Goal: Find specific page/section: Find specific page/section

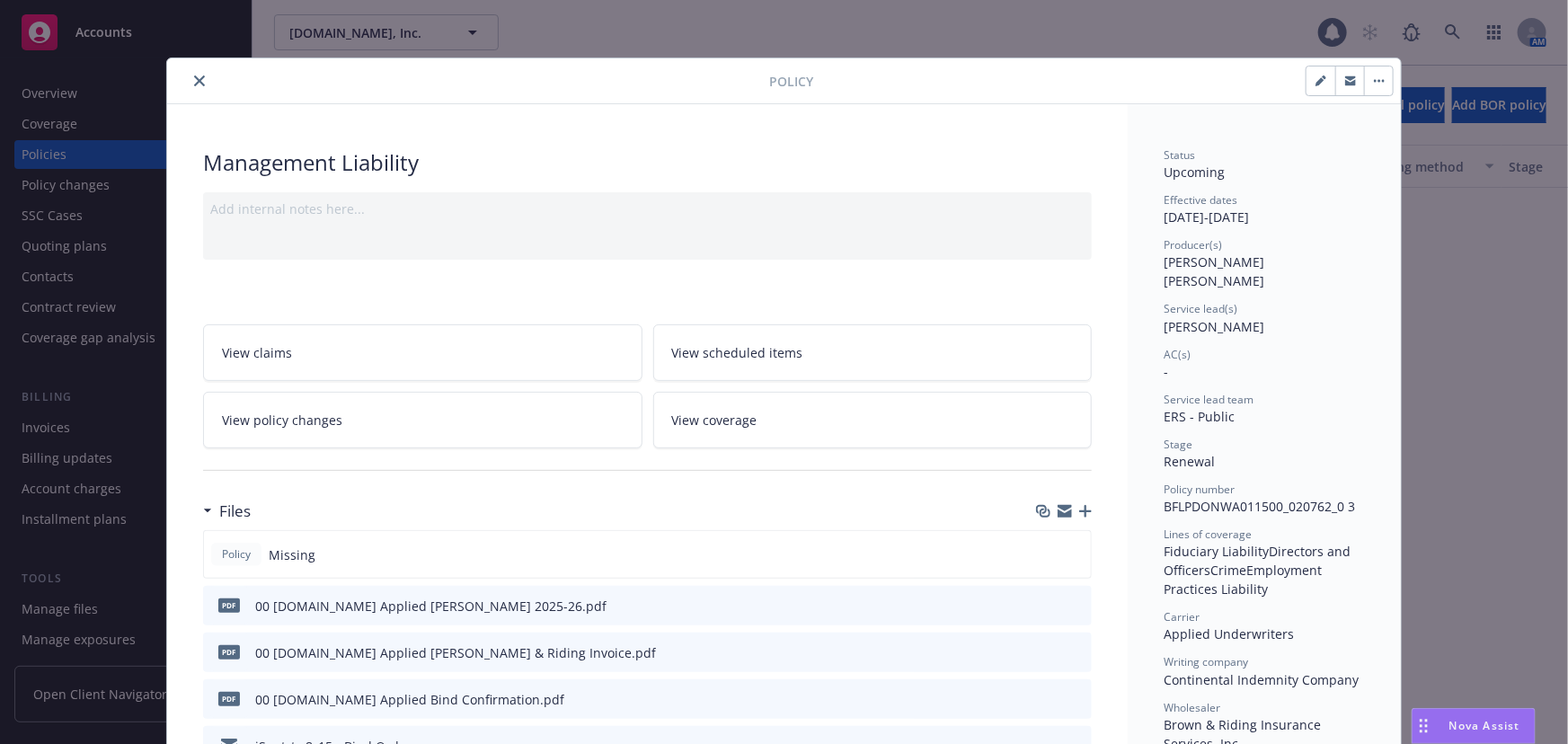
scroll to position [702, 0]
click at [189, 76] on button "close" at bounding box center [199, 81] width 22 height 22
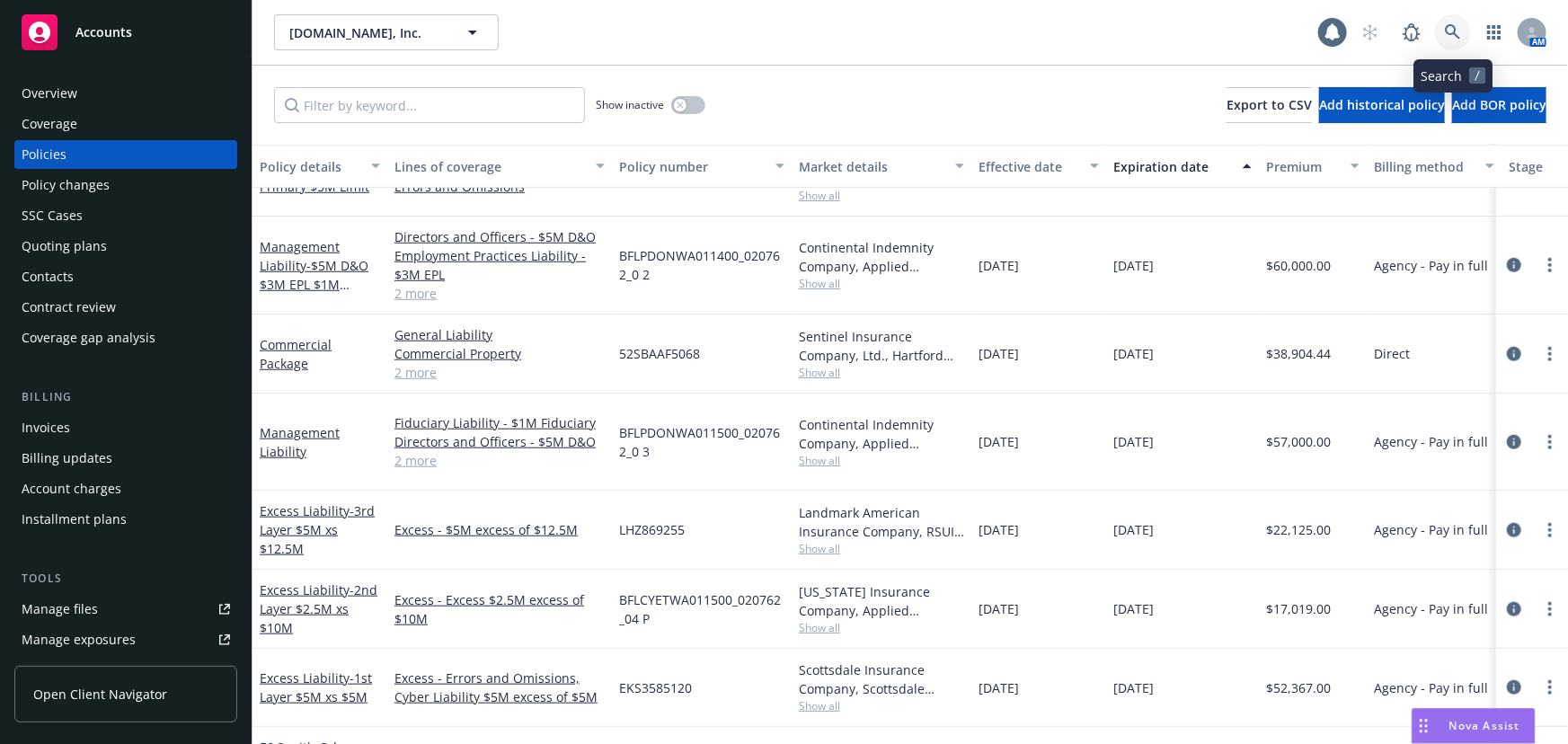
click at [1458, 35] on icon at bounding box center [1452, 32] width 16 height 16
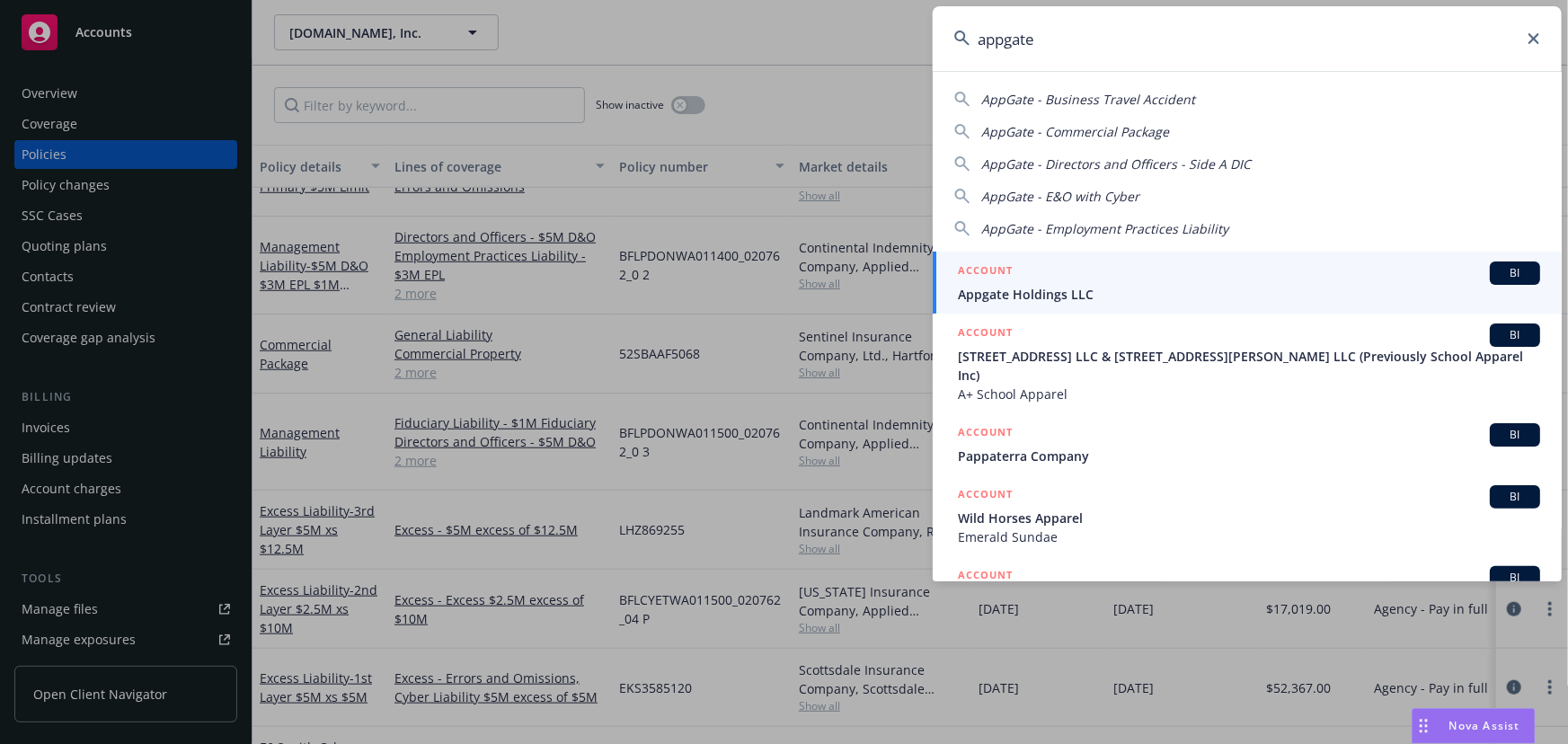
type input "appgate"
click at [1065, 282] on div "ACCOUNT BI" at bounding box center [1249, 273] width 582 height 24
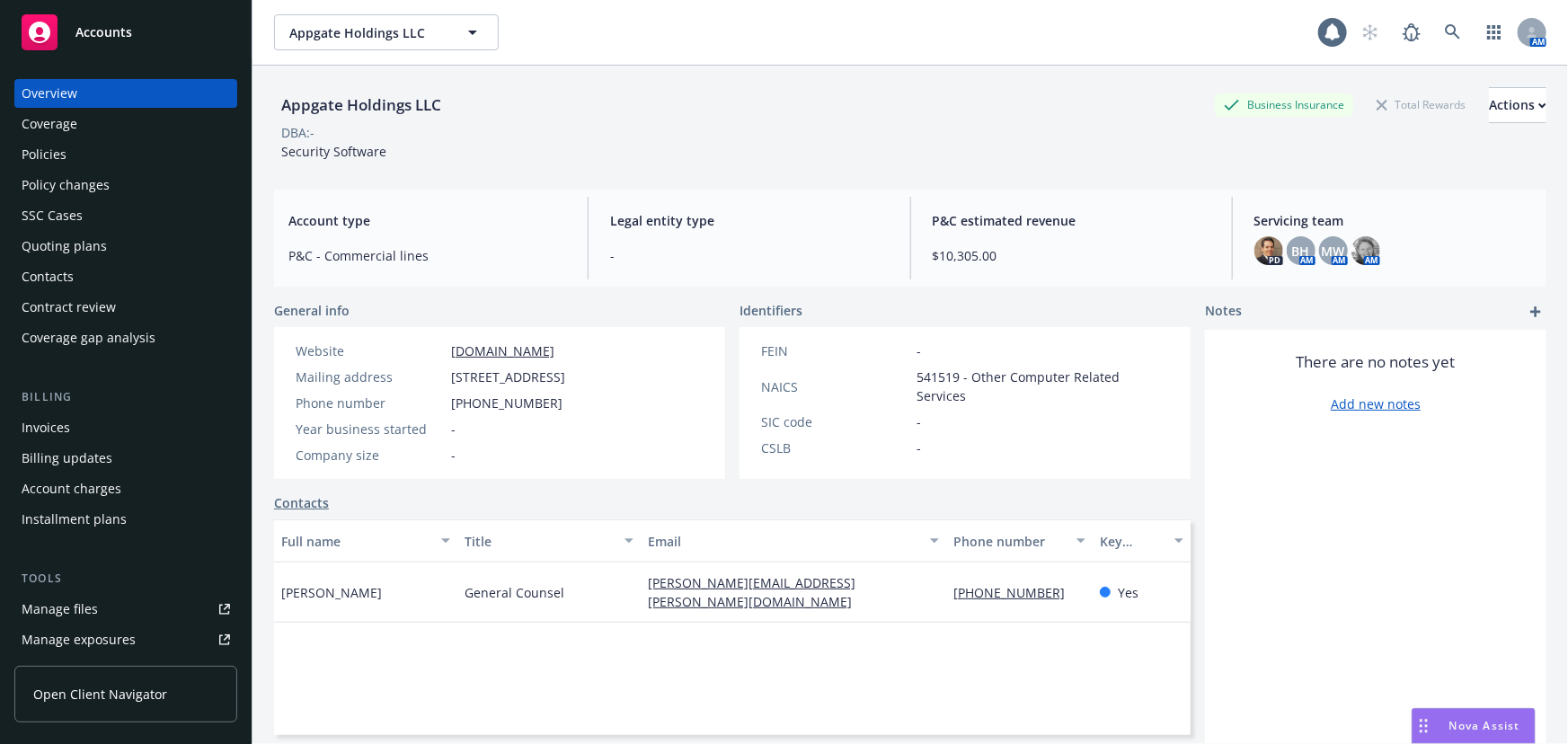
click at [98, 155] on div "Policies" at bounding box center [126, 154] width 209 height 28
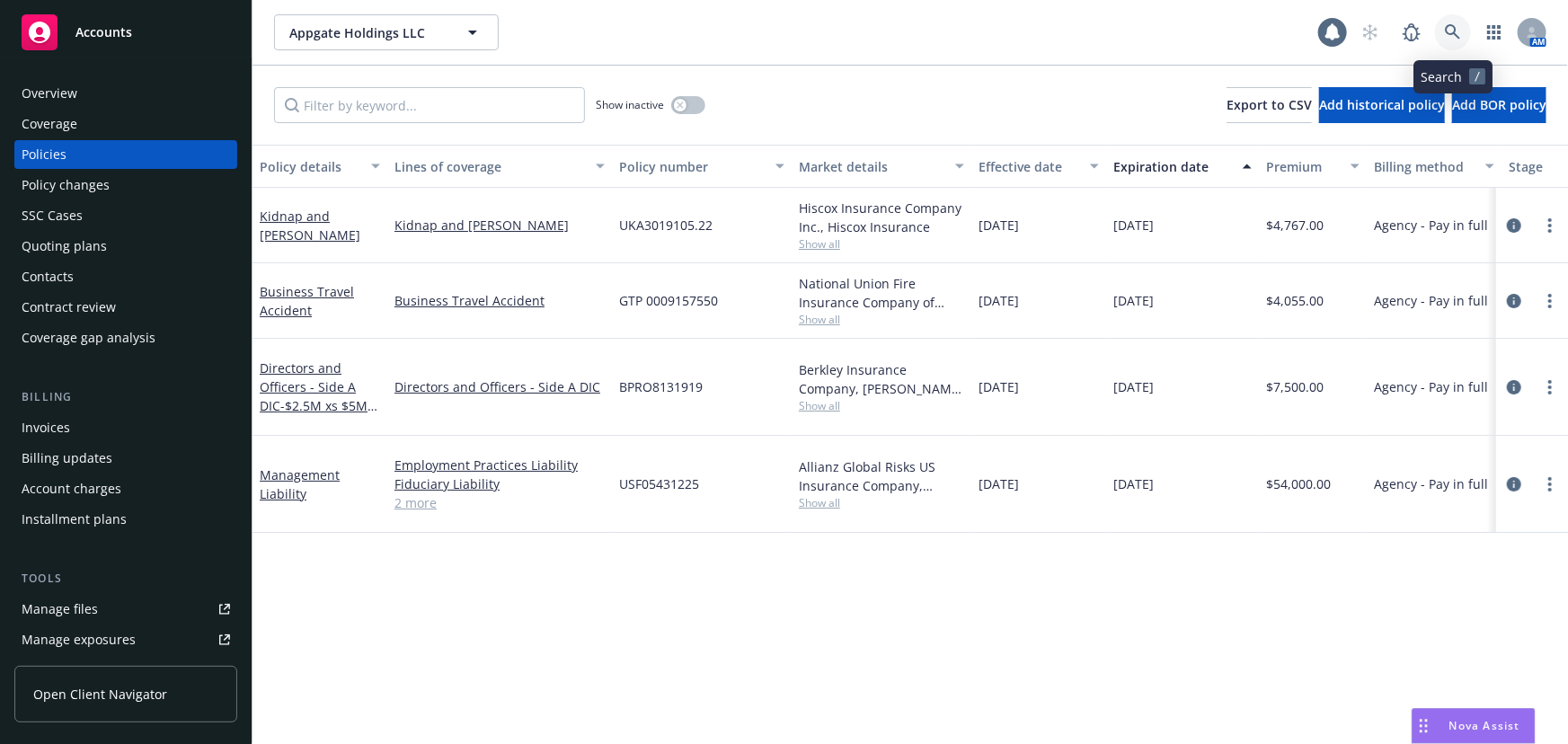
click at [1449, 40] on icon at bounding box center [1452, 32] width 16 height 16
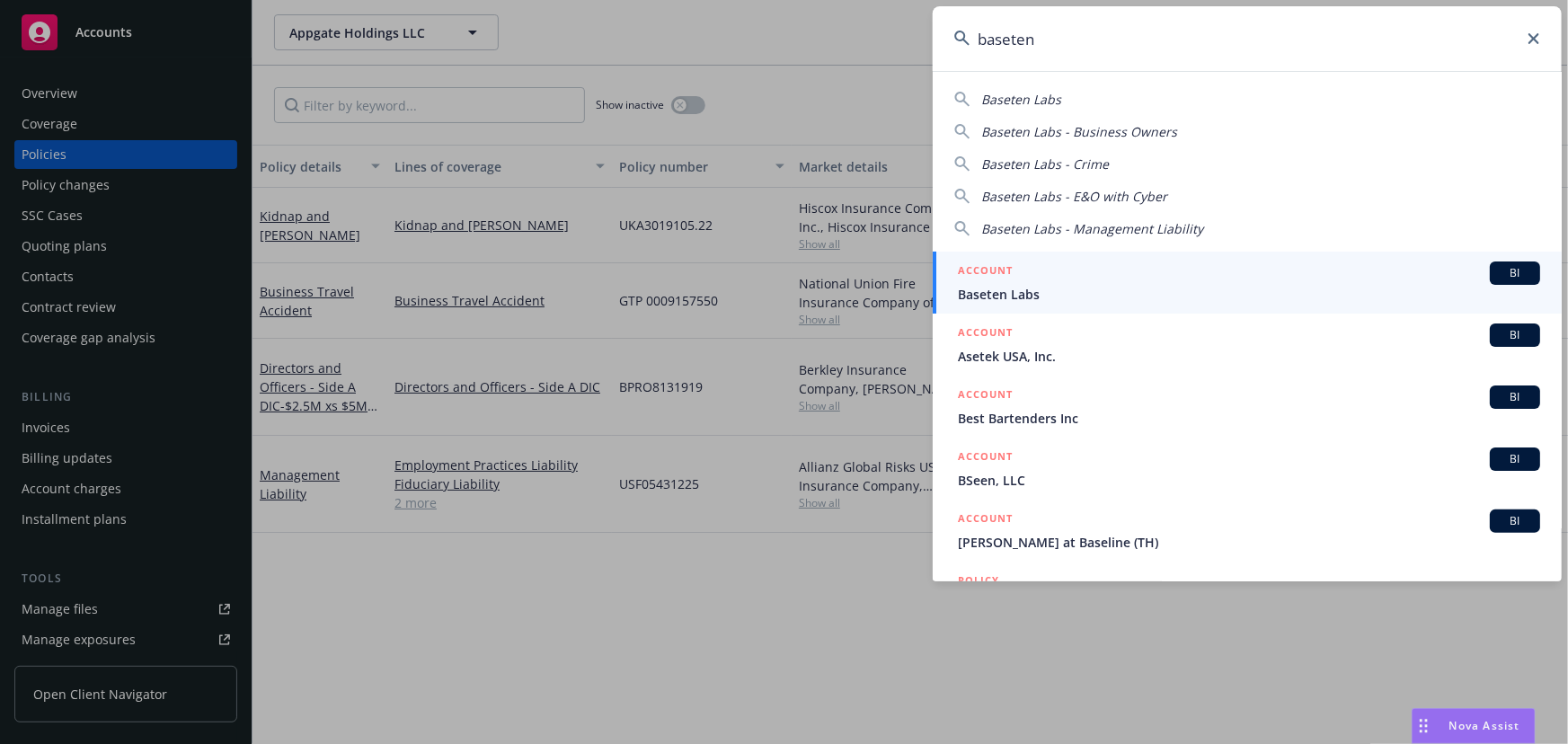
type input "baseten"
click at [1056, 291] on span "Baseten Labs" at bounding box center [1249, 294] width 582 height 19
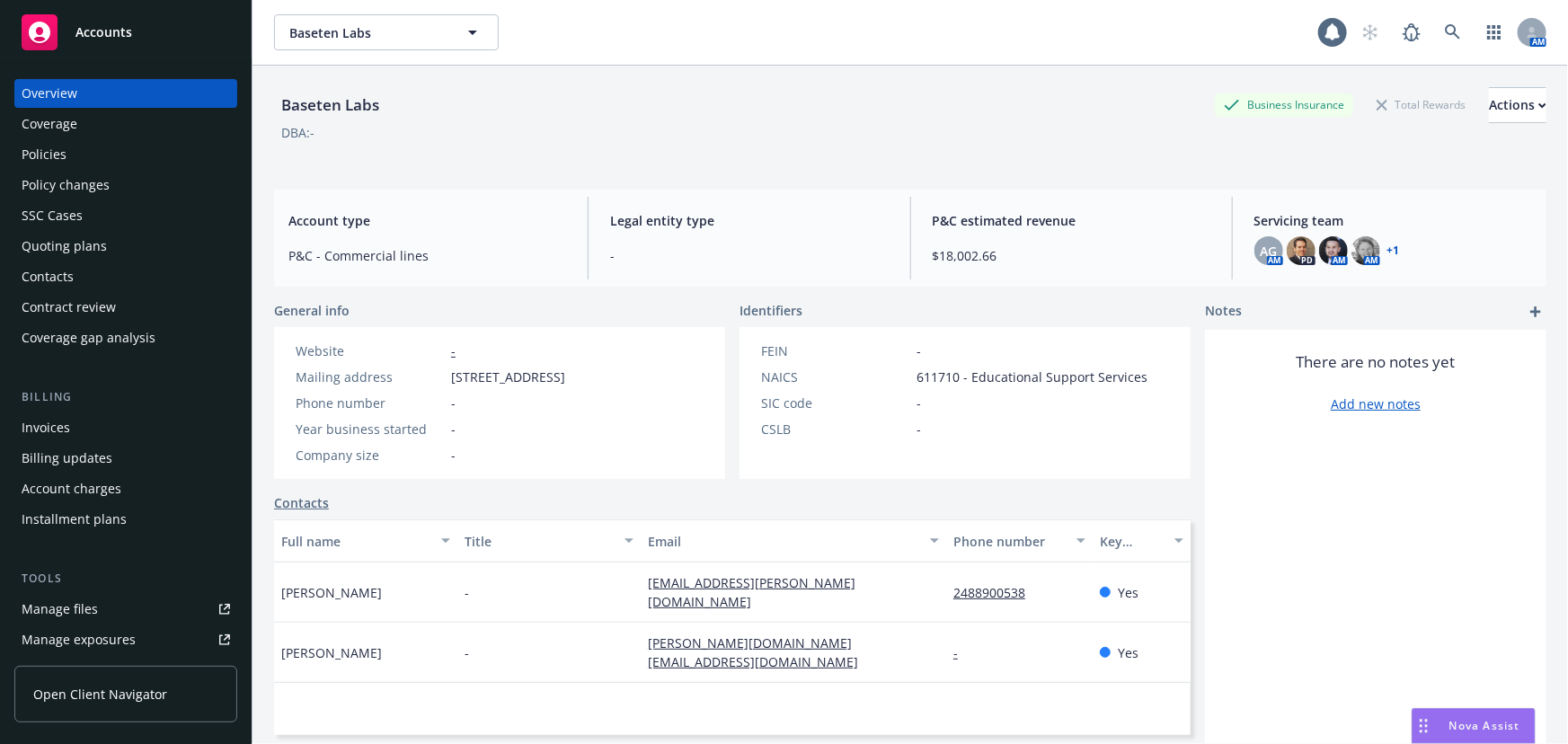
click at [97, 152] on div "Policies" at bounding box center [126, 154] width 209 height 28
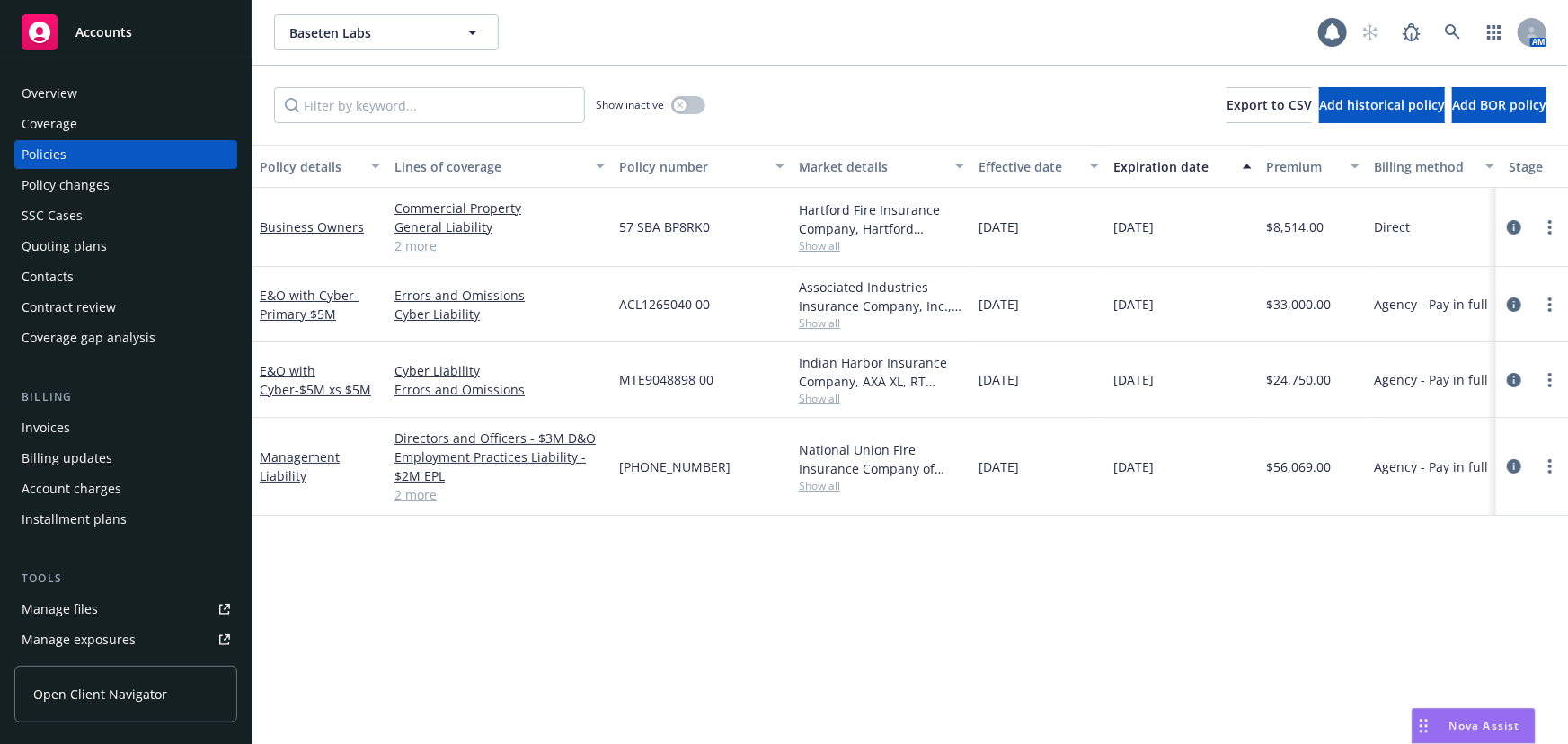
click at [427, 498] on link "2 more" at bounding box center [500, 495] width 210 height 19
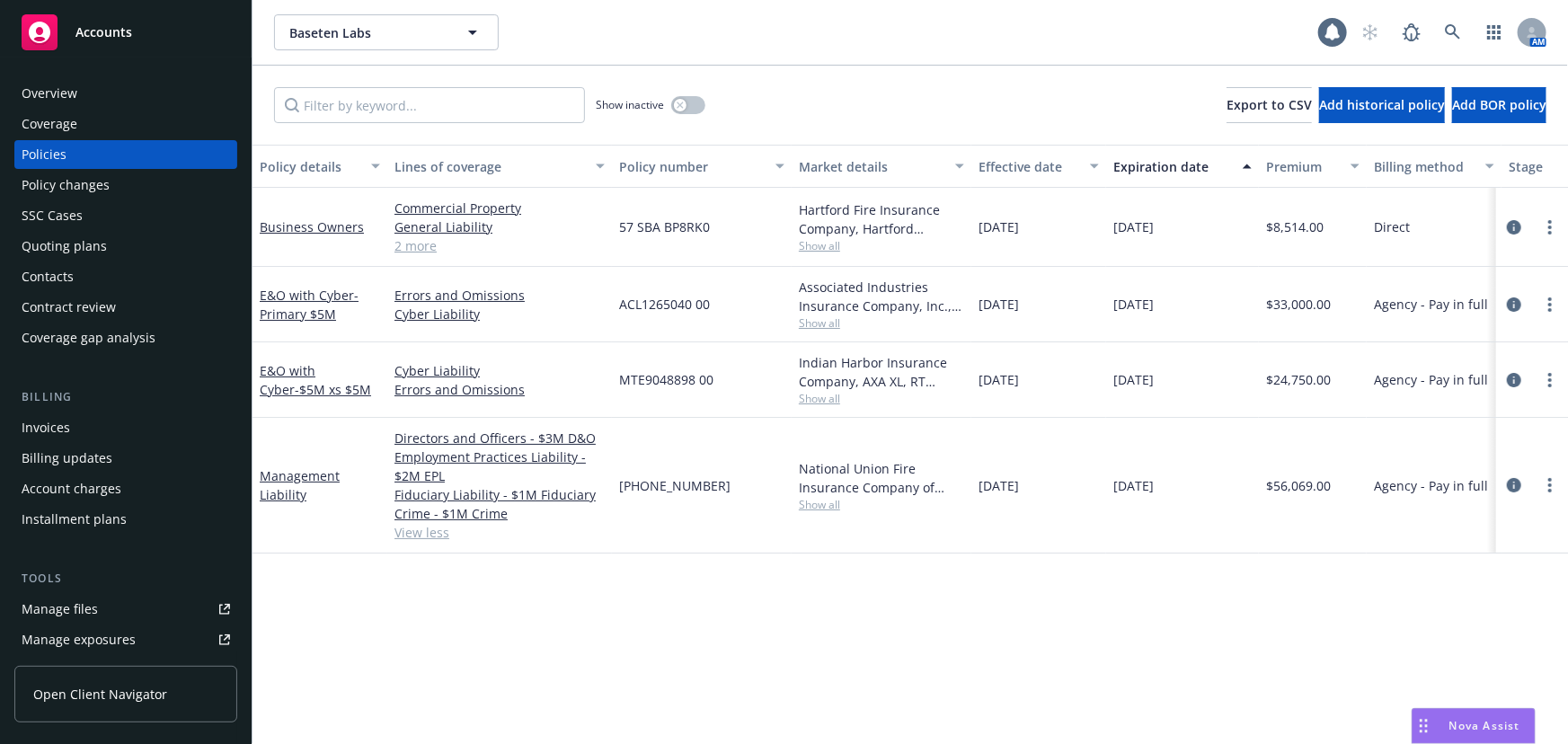
click at [832, 504] on span "Show all" at bounding box center [882, 504] width 165 height 15
click at [348, 575] on div "Policy details Lines of coverage Policy number Market details Effective date Ex…" at bounding box center [909, 445] width 1315 height 599
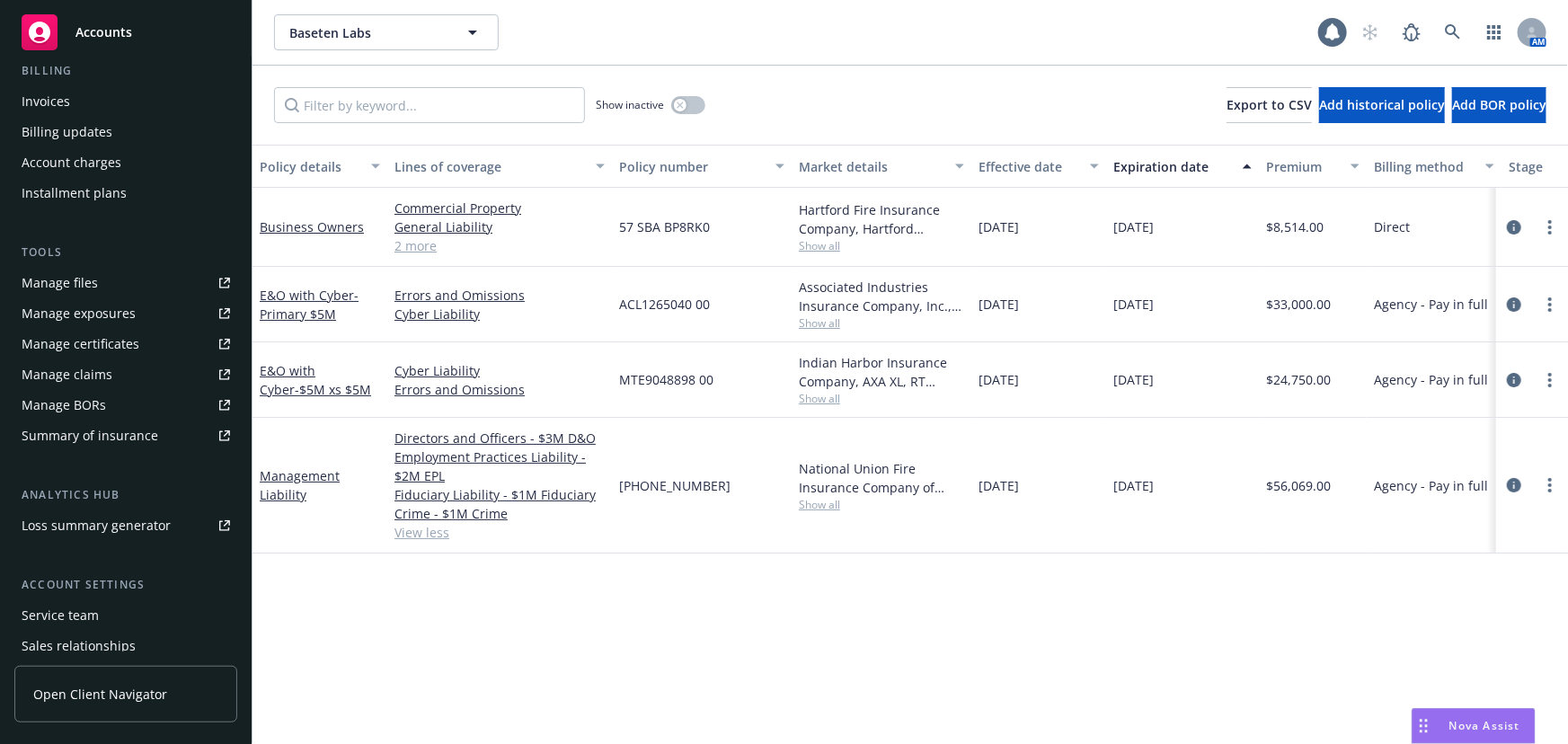
click at [107, 276] on link "Manage files" at bounding box center [125, 282] width 223 height 28
